Goal: Information Seeking & Learning: Learn about a topic

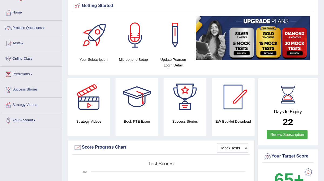
scroll to position [20, 0]
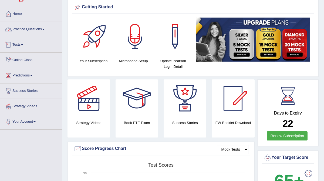
click at [30, 27] on link "Practice Questions" at bounding box center [31, 28] width 62 height 13
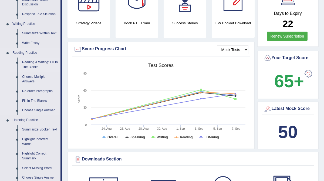
scroll to position [104, 0]
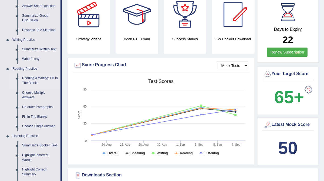
click at [39, 78] on link "Reading & Writing: Fill In The Blanks" at bounding box center [40, 80] width 41 height 14
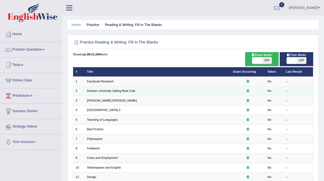
scroll to position [8, 0]
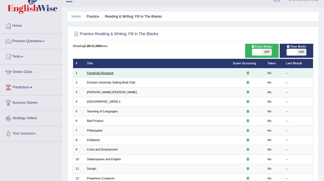
click at [99, 73] on link "Facebook Research" at bounding box center [100, 72] width 27 height 3
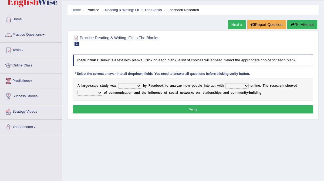
scroll to position [15, 0]
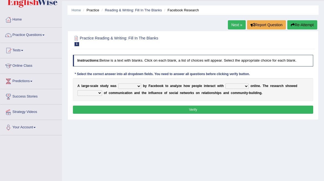
click at [140, 86] on select "surveyed had asked made" at bounding box center [129, 85] width 23 height 5
select select "surveyed"
click at [118, 83] on select "surveyed had asked made" at bounding box center [129, 85] width 23 height 5
click at [234, 86] on select "together all each other another" at bounding box center [236, 85] width 23 height 5
select select "each other"
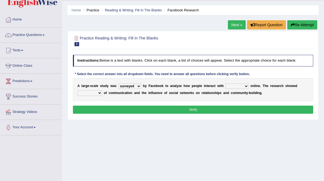
click at [226, 83] on select "together all each other another" at bounding box center [236, 85] width 23 height 5
click at [237, 87] on select "together all each other another" at bounding box center [236, 85] width 23 height 5
click at [226, 83] on select "together all each other another" at bounding box center [236, 85] width 23 height 5
click at [99, 92] on select "advantages standards fellowships patterns" at bounding box center [89, 92] width 25 height 5
click at [100, 93] on select "advantages standards fellowships patterns" at bounding box center [89, 92] width 25 height 5
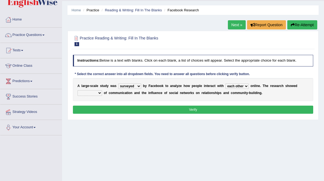
click at [99, 94] on select "advantages standards fellowships patterns" at bounding box center [89, 92] width 25 height 5
select select "advantages"
click at [77, 90] on select "advantages standards fellowships patterns" at bounding box center [89, 92] width 25 height 5
click at [199, 110] on button "Verify" at bounding box center [193, 110] width 240 height 8
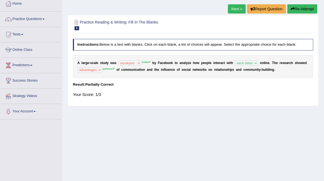
scroll to position [29, 0]
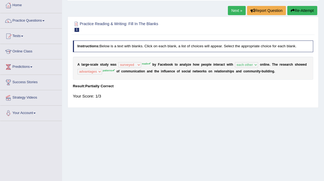
click at [232, 11] on link "Next »" at bounding box center [237, 10] width 18 height 9
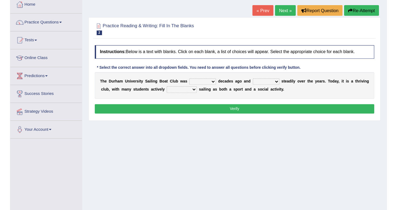
scroll to position [38, 0]
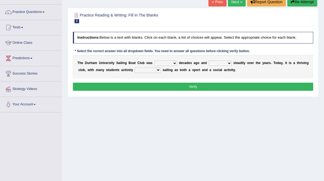
click at [173, 64] on select "found fund founded find" at bounding box center [165, 62] width 23 height 5
click at [227, 63] on select "grow growing has grown grown" at bounding box center [220, 62] width 23 height 5
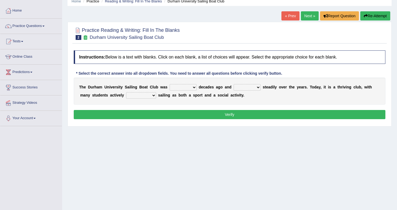
scroll to position [21, 0]
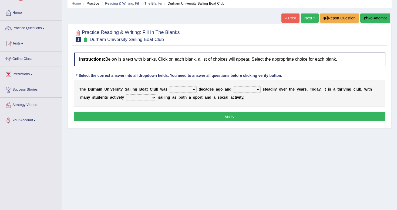
click at [255, 148] on div "Home Practice Reading & Writing: Fill In The Blanks Durham University Sailing B…" at bounding box center [229, 114] width 335 height 270
click at [305, 181] on div "Home Practice Reading & Writing: Fill In The Blanks Durham University Sailing B…" at bounding box center [229, 114] width 335 height 270
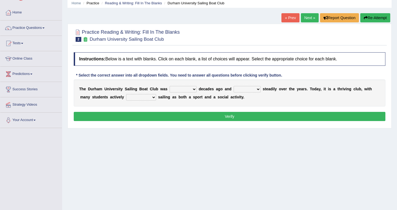
click at [288, 169] on div "Home Practice Reading & Writing: Fill In The Blanks Durham University Sailing B…" at bounding box center [229, 113] width 335 height 270
click at [249, 33] on div at bounding box center [229, 35] width 311 height 16
click at [193, 88] on select "found fund founded find" at bounding box center [182, 89] width 27 height 6
select select "founded"
click at [169, 86] on select "found fund founded find" at bounding box center [182, 89] width 27 height 6
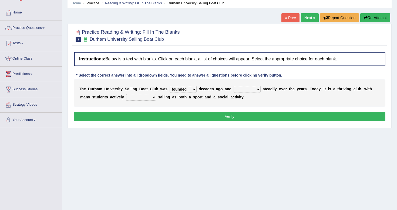
click at [250, 90] on select "grow growing has grown grown" at bounding box center [246, 89] width 27 height 6
select select "growing"
click at [233, 86] on select "grow growing has grown grown" at bounding box center [246, 89] width 27 height 6
click at [138, 98] on select "enjoy enjoyed are enjoying enjoying" at bounding box center [141, 97] width 30 height 6
click at [142, 98] on select "enjoy enjoyed are enjoying enjoying" at bounding box center [141, 97] width 30 height 6
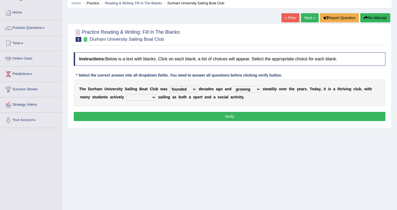
select select "are enjoying"
click at [126, 94] on select "enjoy enjoyed are enjoying enjoying" at bounding box center [141, 97] width 30 height 6
click at [254, 90] on select "grow growing has grown grown" at bounding box center [246, 89] width 27 height 6
select select "has grown"
click at [233, 86] on select "grow growing has grown grown" at bounding box center [246, 89] width 27 height 6
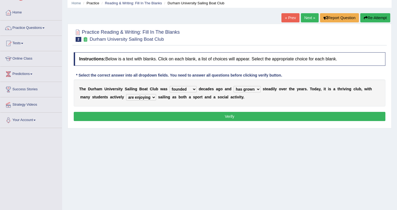
click at [244, 117] on button "Verify" at bounding box center [229, 116] width 311 height 9
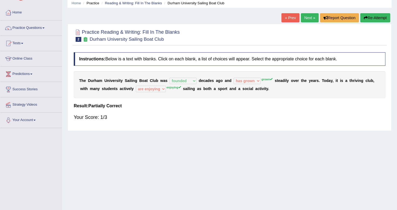
click at [305, 18] on link "Next »" at bounding box center [310, 17] width 18 height 9
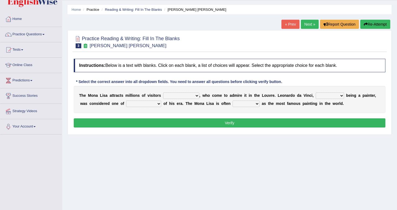
scroll to position [16, 0]
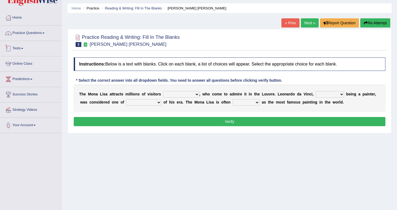
click at [30, 33] on link "Practice Questions" at bounding box center [31, 32] width 62 height 13
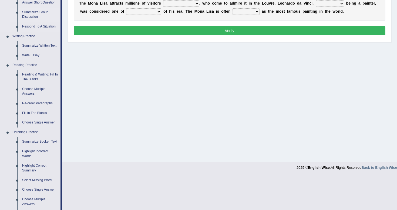
scroll to position [113, 0]
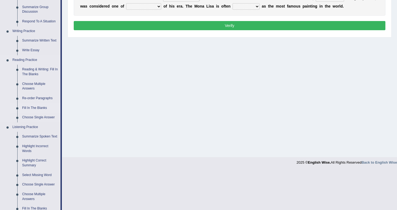
click at [40, 109] on link "Fill In The Blanks" at bounding box center [40, 108] width 41 height 10
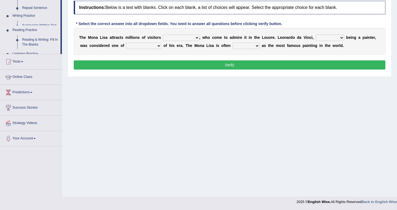
scroll to position [73, 0]
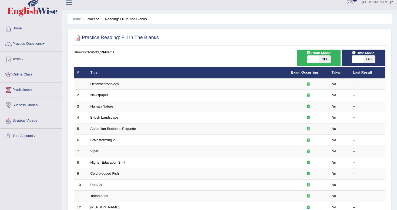
scroll to position [7, 0]
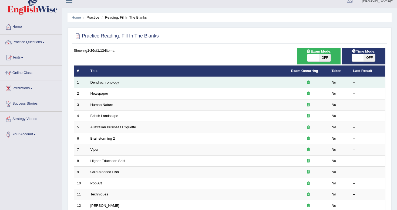
click at [115, 83] on link "Dendrochronology" at bounding box center [104, 82] width 29 height 4
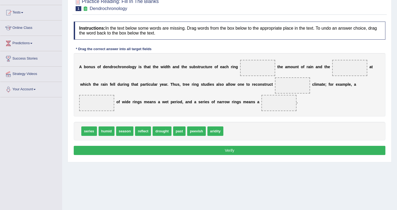
scroll to position [52, 0]
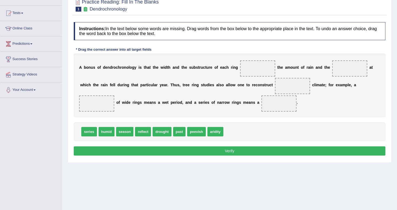
click at [270, 172] on div "Home Practice Reading: Fill In The Blanks Dendrochronology Next » Report Questi…" at bounding box center [229, 83] width 335 height 270
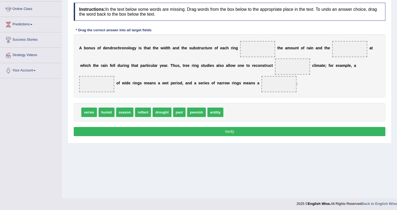
scroll to position [73, 0]
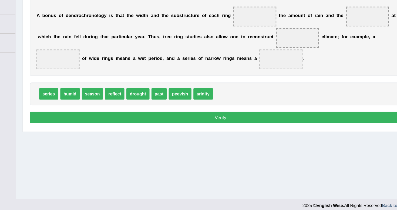
drag, startPoint x: 280, startPoint y: 179, endPoint x: 290, endPoint y: 176, distance: 9.8
click at [288, 177] on div "Home Practice Reading: Fill In The Blanks Dendrochronology Next » Report Questi…" at bounding box center [229, 62] width 335 height 270
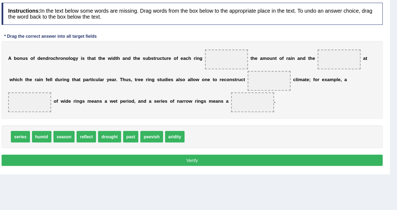
scroll to position [72, 0]
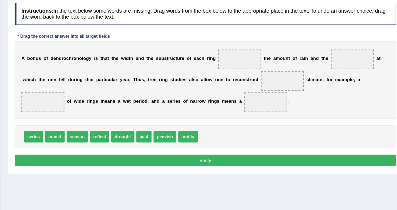
click at [162, 113] on span "drought" at bounding box center [161, 111] width 19 height 9
drag, startPoint x: 144, startPoint y: 112, endPoint x: 256, endPoint y: 50, distance: 128.0
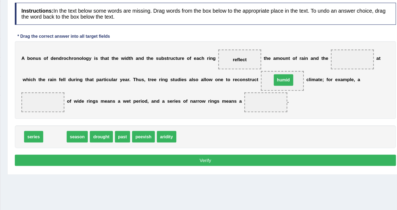
drag, startPoint x: 107, startPoint y: 112, endPoint x: 293, endPoint y: 66, distance: 192.1
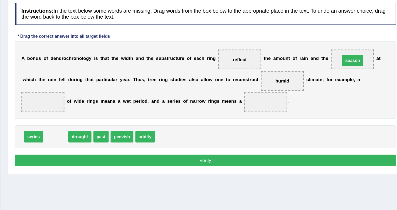
drag, startPoint x: 108, startPoint y: 114, endPoint x: 350, endPoint y: 51, distance: 249.8
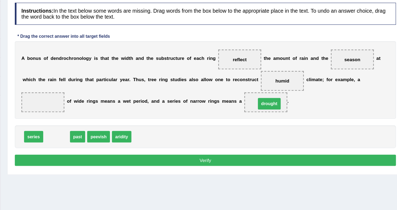
drag, startPoint x: 108, startPoint y: 114, endPoint x: 282, endPoint y: 87, distance: 175.9
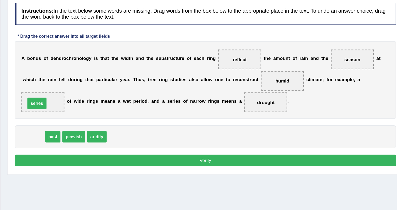
drag, startPoint x: 89, startPoint y: 112, endPoint x: 92, endPoint y: 85, distance: 27.1
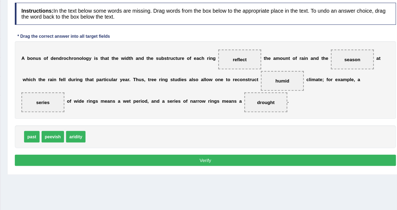
click at [233, 132] on button "Verify" at bounding box center [229, 131] width 311 height 9
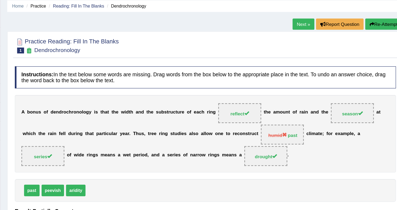
scroll to position [18, 0]
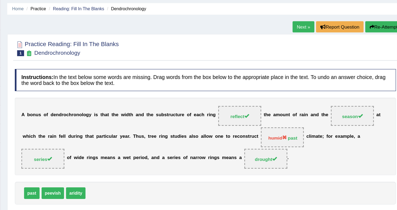
click at [303, 20] on link "Next »" at bounding box center [310, 21] width 18 height 9
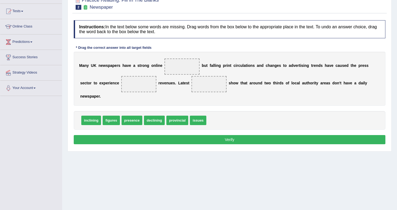
scroll to position [55, 0]
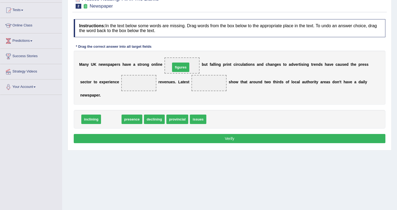
drag, startPoint x: 113, startPoint y: 122, endPoint x: 182, endPoint y: 70, distance: 86.7
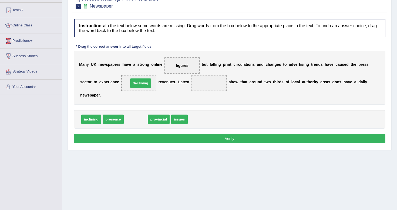
drag, startPoint x: 140, startPoint y: 120, endPoint x: 144, endPoint y: 85, distance: 35.7
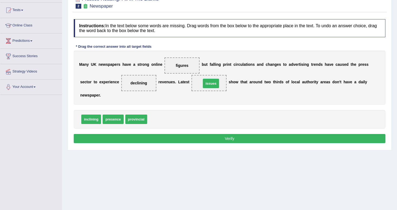
drag, startPoint x: 152, startPoint y: 121, endPoint x: 206, endPoint y: 85, distance: 64.8
drag, startPoint x: 185, startPoint y: 65, endPoint x: 169, endPoint y: 120, distance: 57.3
drag, startPoint x: 212, startPoint y: 84, endPoint x: 178, endPoint y: 62, distance: 40.2
drag, startPoint x: 180, startPoint y: 66, endPoint x: 183, endPoint y: 126, distance: 60.0
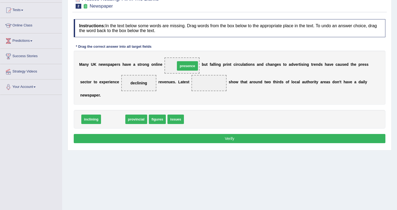
drag, startPoint x: 112, startPoint y: 120, endPoint x: 184, endPoint y: 69, distance: 88.1
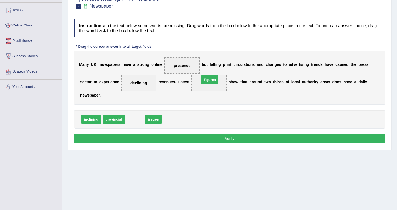
drag, startPoint x: 131, startPoint y: 122, endPoint x: 206, endPoint y: 82, distance: 84.9
click at [225, 140] on button "Verify" at bounding box center [229, 138] width 311 height 9
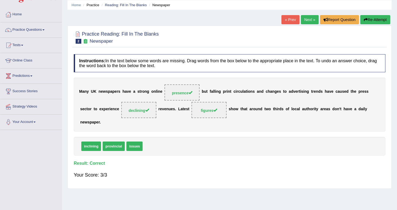
scroll to position [0, 0]
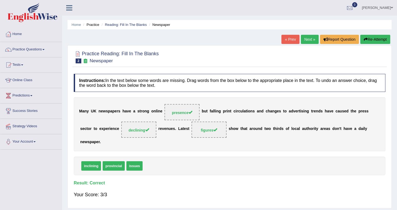
click at [304, 40] on link "Next »" at bounding box center [310, 39] width 18 height 9
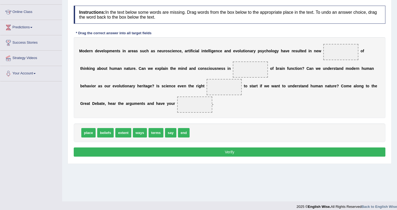
scroll to position [70, 0]
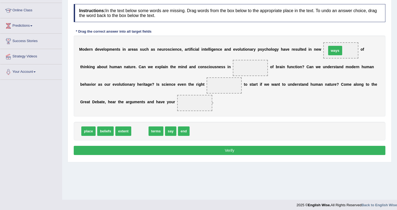
drag, startPoint x: 138, startPoint y: 133, endPoint x: 333, endPoint y: 53, distance: 211.0
drag, startPoint x: 140, startPoint y: 133, endPoint x: 237, endPoint y: 72, distance: 114.0
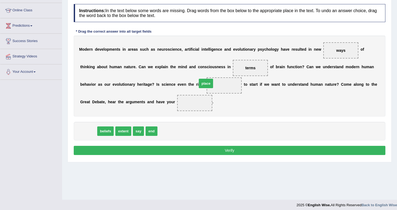
drag, startPoint x: 89, startPoint y: 132, endPoint x: 206, endPoint y: 85, distance: 126.6
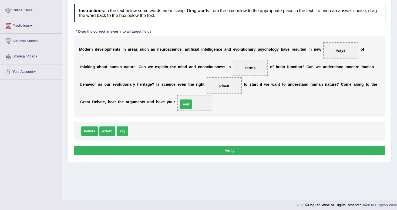
drag, startPoint x: 134, startPoint y: 133, endPoint x: 183, endPoint y: 106, distance: 56.0
click at [235, 152] on button "Verify" at bounding box center [229, 150] width 311 height 9
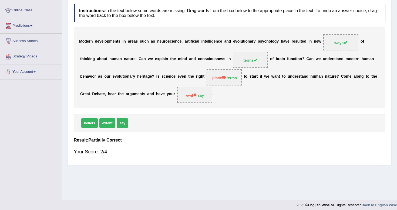
scroll to position [0, 0]
